Goal: Transaction & Acquisition: Subscribe to service/newsletter

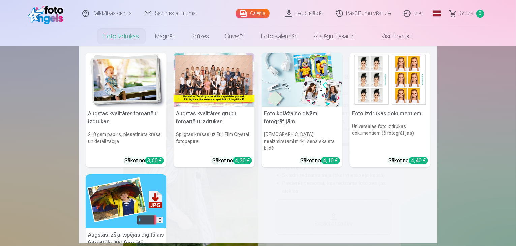
click at [123, 31] on link "Foto izdrukas" at bounding box center [121, 36] width 51 height 19
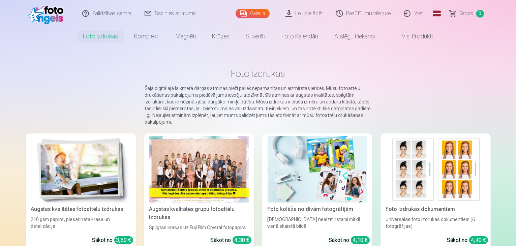
click at [219, 185] on div at bounding box center [198, 169] width 99 height 66
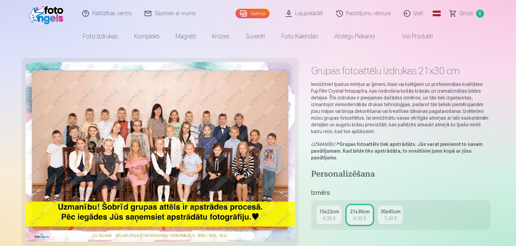
click at [204, 148] on img at bounding box center [160, 152] width 269 height 180
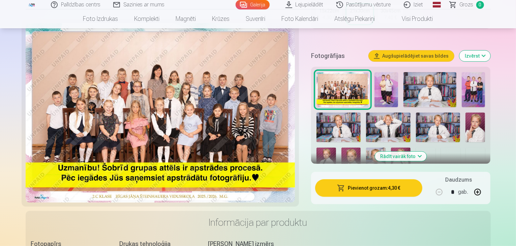
scroll to position [135, 0]
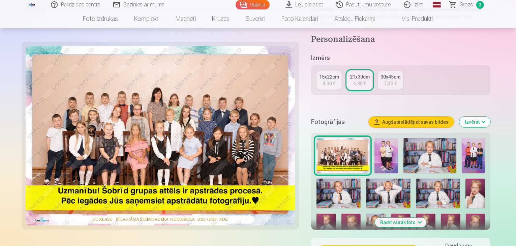
click at [383, 139] on img at bounding box center [386, 155] width 24 height 35
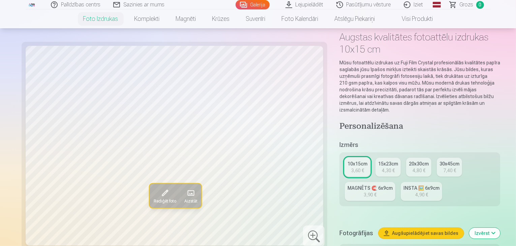
scroll to position [101, 0]
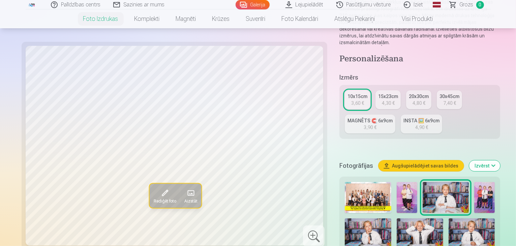
click at [397, 182] on img at bounding box center [407, 197] width 21 height 31
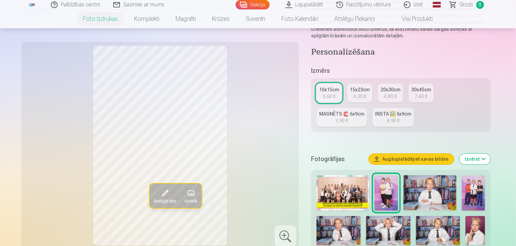
click at [462, 175] on img at bounding box center [474, 192] width 24 height 35
click at [361, 216] on img at bounding box center [339, 231] width 44 height 30
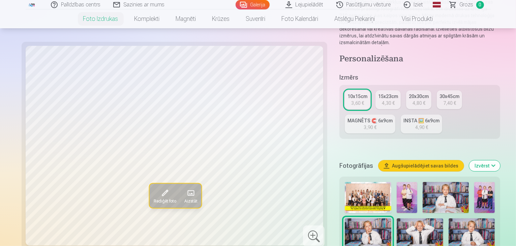
click at [397, 218] on img at bounding box center [420, 233] width 47 height 31
click at [449, 218] on img at bounding box center [472, 233] width 47 height 31
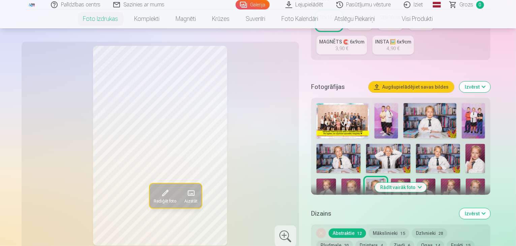
scroll to position [202, 0]
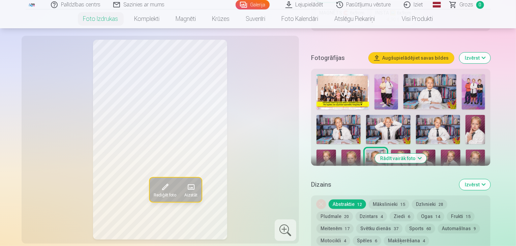
click at [391, 150] on img at bounding box center [401, 164] width 20 height 29
click at [416, 150] on img at bounding box center [426, 164] width 20 height 29
click at [441, 150] on img at bounding box center [451, 164] width 20 height 29
click at [466, 150] on img at bounding box center [476, 164] width 20 height 29
click at [334, 184] on img at bounding box center [326, 197] width 18 height 27
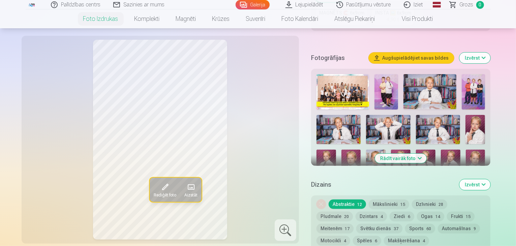
click at [358, 184] on img at bounding box center [349, 197] width 18 height 27
click at [381, 184] on img at bounding box center [372, 197] width 18 height 27
click at [404, 184] on img at bounding box center [396, 197] width 18 height 27
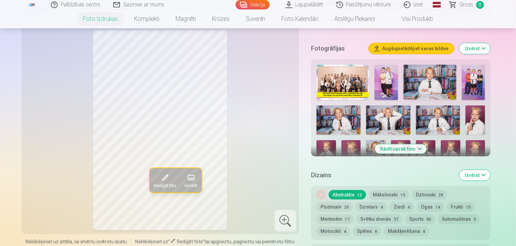
scroll to position [169, 0]
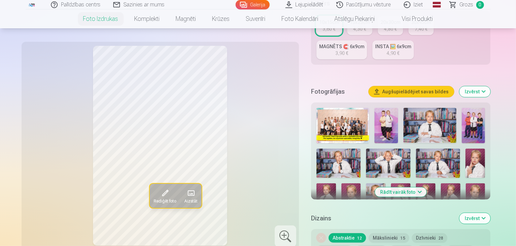
click at [391, 183] on img at bounding box center [401, 197] width 20 height 29
click at [377, 108] on img at bounding box center [386, 125] width 24 height 35
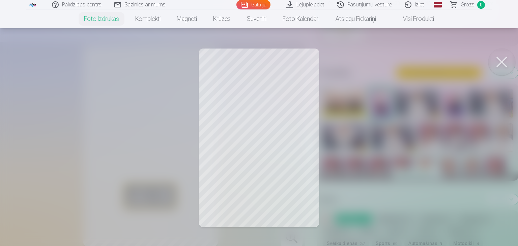
click at [250, 123] on div at bounding box center [259, 123] width 518 height 246
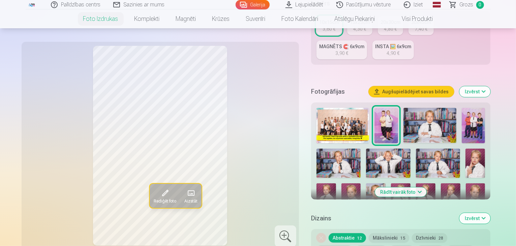
click at [462, 108] on img at bounding box center [474, 125] width 24 height 35
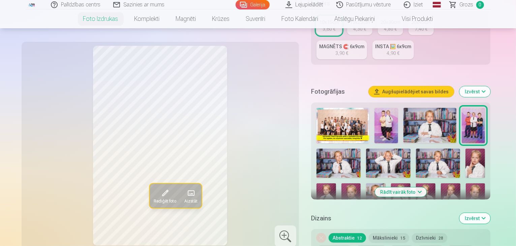
click at [415, 108] on img at bounding box center [429, 125] width 53 height 35
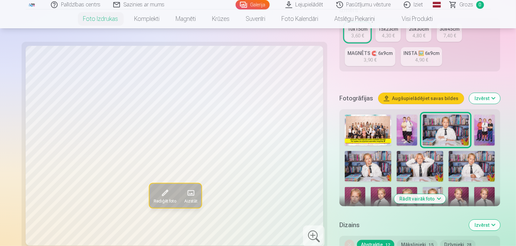
click at [391, 151] on img at bounding box center [368, 166] width 47 height 31
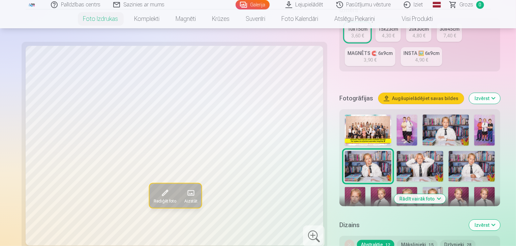
click at [397, 151] on img at bounding box center [420, 166] width 47 height 31
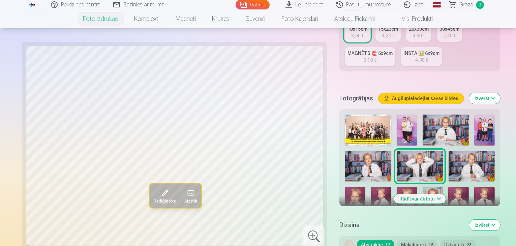
click at [391, 151] on img at bounding box center [368, 166] width 47 height 31
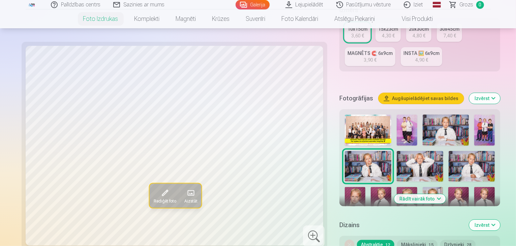
click at [397, 151] on img at bounding box center [420, 166] width 47 height 31
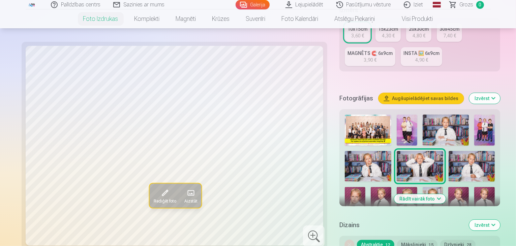
click at [449, 151] on img at bounding box center [472, 166] width 47 height 31
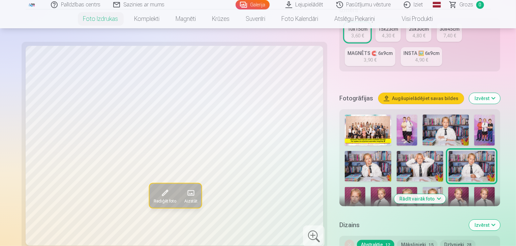
click at [365, 187] on img at bounding box center [355, 202] width 21 height 31
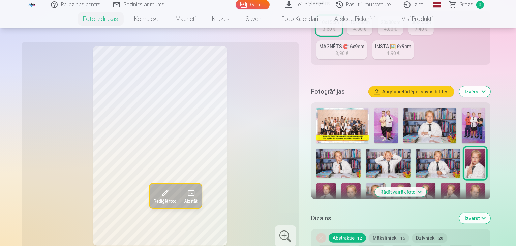
click at [336, 183] on img at bounding box center [327, 197] width 20 height 29
click at [361, 183] on img at bounding box center [351, 197] width 20 height 29
click at [386, 183] on img at bounding box center [376, 197] width 20 height 29
click at [391, 183] on img at bounding box center [401, 197] width 20 height 29
click at [416, 183] on img at bounding box center [426, 197] width 20 height 29
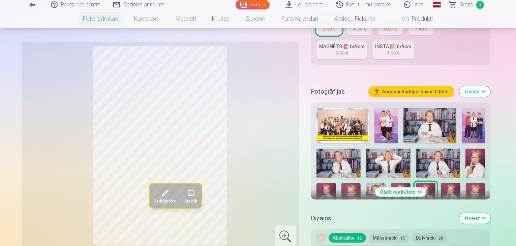
click at [441, 183] on img at bounding box center [451, 197] width 20 height 29
click at [466, 183] on img at bounding box center [476, 197] width 20 height 29
click at [334, 218] on img at bounding box center [326, 231] width 18 height 27
click at [358, 218] on img at bounding box center [349, 231] width 18 height 27
click at [381, 218] on img at bounding box center [372, 231] width 18 height 27
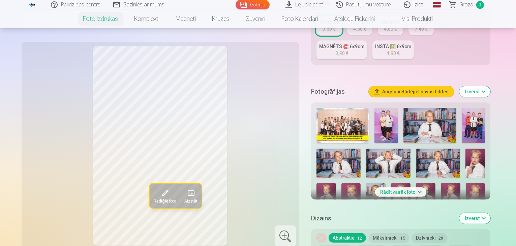
click at [404, 218] on img at bounding box center [396, 231] width 18 height 27
click at [339, 108] on img at bounding box center [343, 125] width 53 height 35
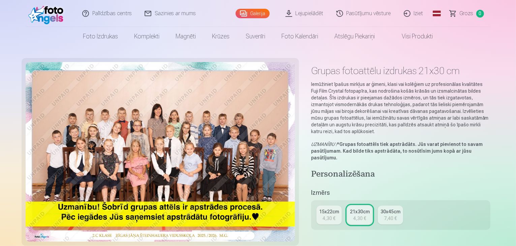
click at [418, 12] on link "Iziet" at bounding box center [414, 13] width 32 height 27
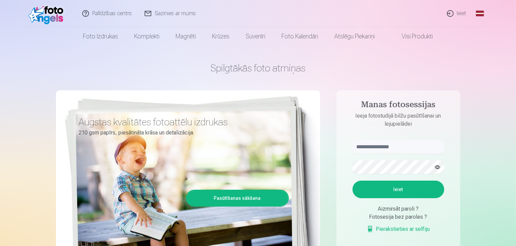
click at [404, 232] on link "Pierakstieties ar selfiju" at bounding box center [398, 229] width 63 height 8
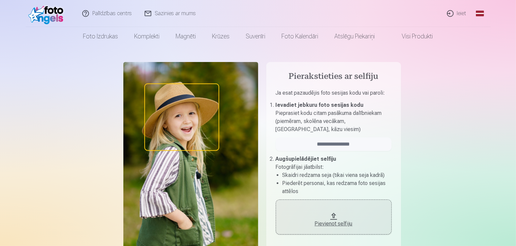
click at [321, 218] on div "Pievienot selfiju" at bounding box center [333, 222] width 102 height 12
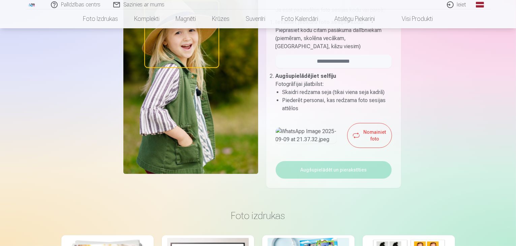
scroll to position [135, 0]
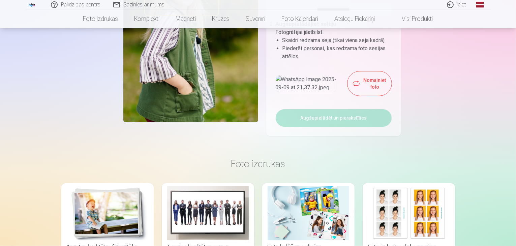
click at [369, 92] on button "Nomainiet foto" at bounding box center [370, 83] width 44 height 24
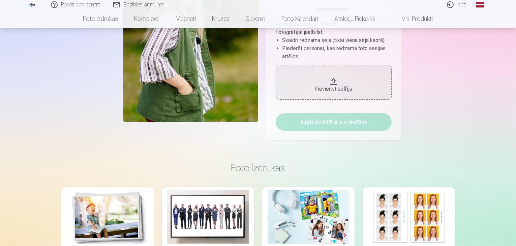
click at [338, 81] on div "Pievienot selfiju" at bounding box center [333, 87] width 102 height 12
click at [348, 85] on div "Pievienot selfiju" at bounding box center [333, 89] width 102 height 8
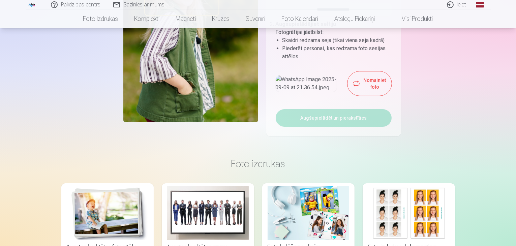
click at [366, 96] on button "Nomainiet foto" at bounding box center [370, 83] width 44 height 24
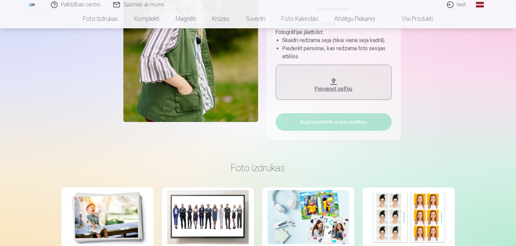
click at [346, 88] on div "Pievienot selfiju" at bounding box center [333, 89] width 102 height 8
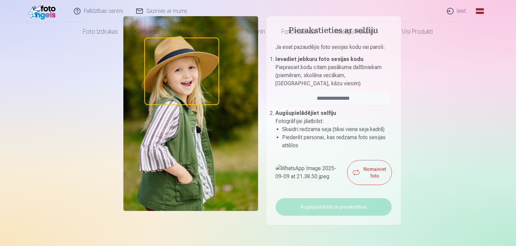
scroll to position [0, 0]
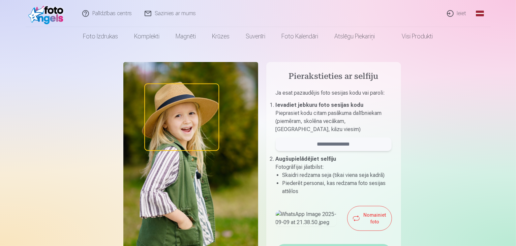
click at [326, 146] on input "email" at bounding box center [334, 144] width 116 height 13
type input "*"
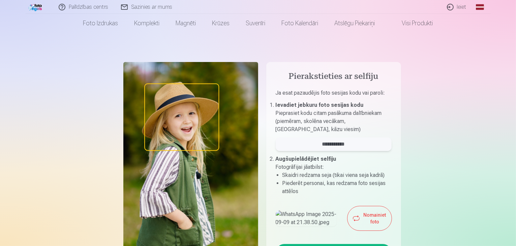
scroll to position [67, 0]
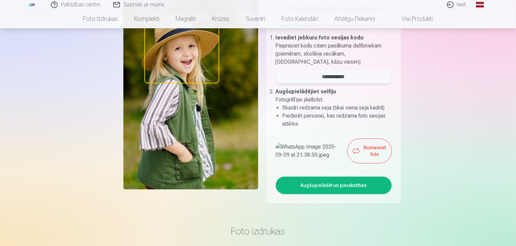
type input "**********"
click at [351, 200] on aside "**********" at bounding box center [333, 99] width 135 height 209
click at [337, 194] on button "Augšupielādēt un pierakstīties" at bounding box center [334, 186] width 116 height 18
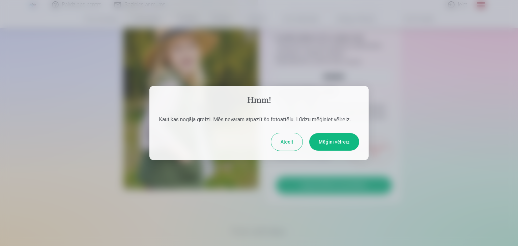
click at [299, 145] on button "Atcelt" at bounding box center [286, 142] width 31 height 18
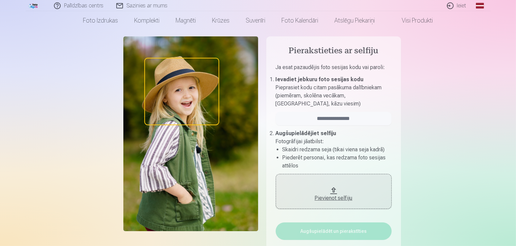
scroll to position [0, 0]
